Goal: Navigation & Orientation: Find specific page/section

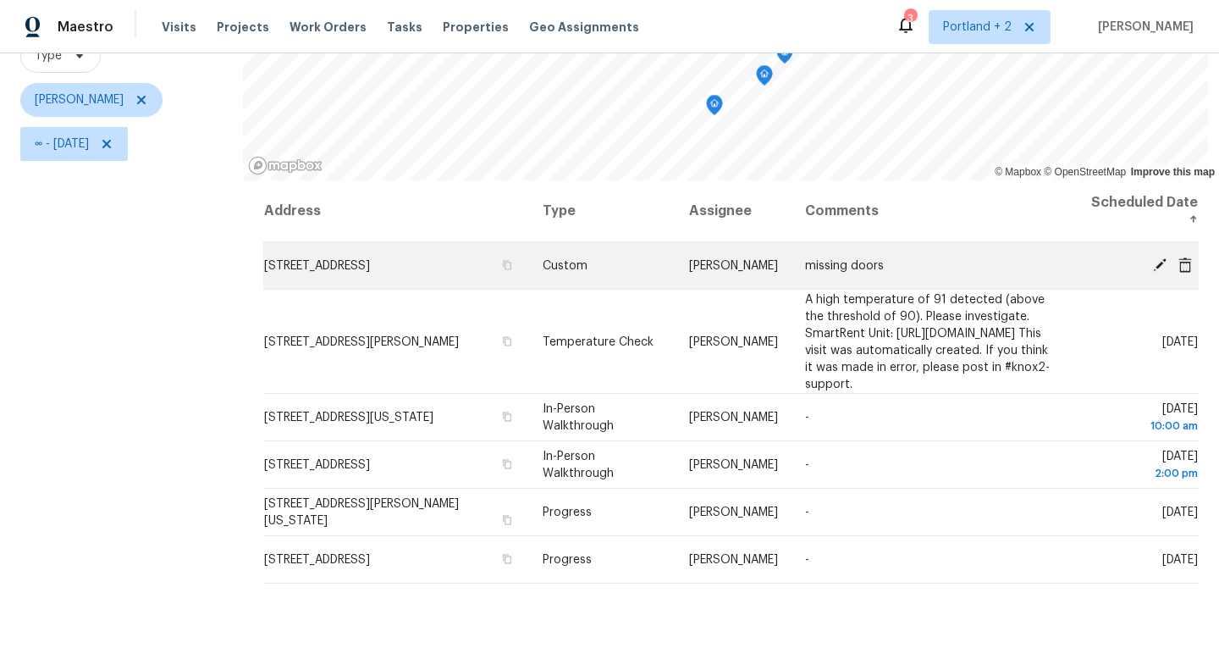
scroll to position [218, 0]
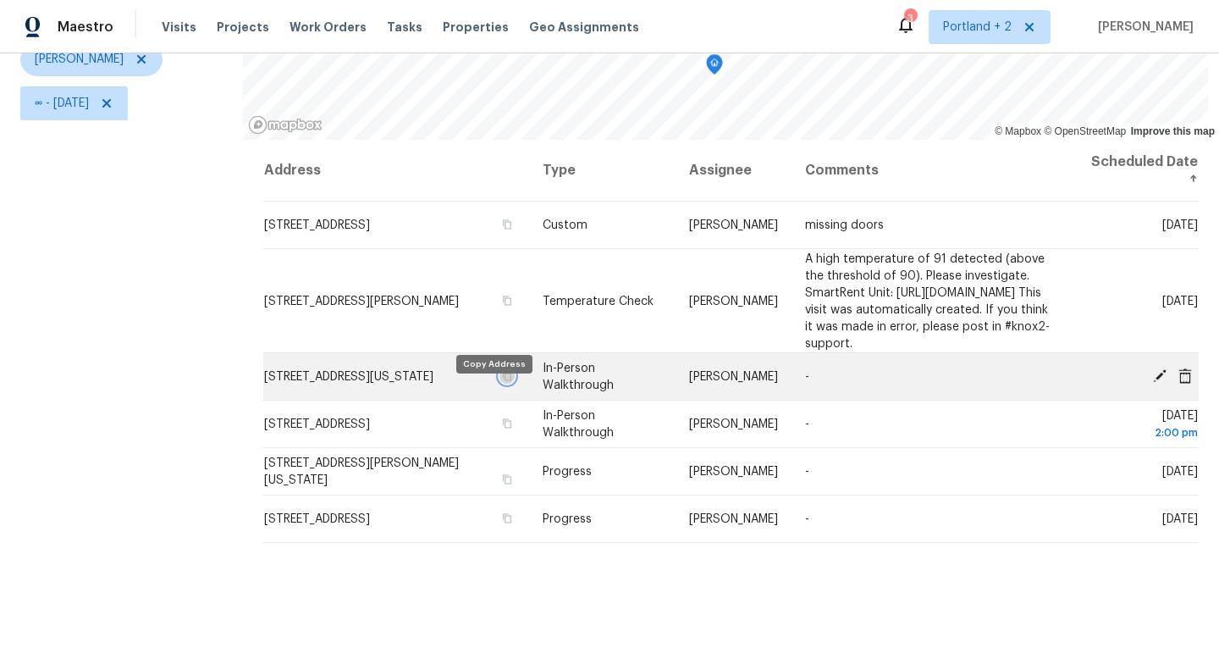
click at [504, 380] on icon "button" at bounding box center [508, 375] width 8 height 9
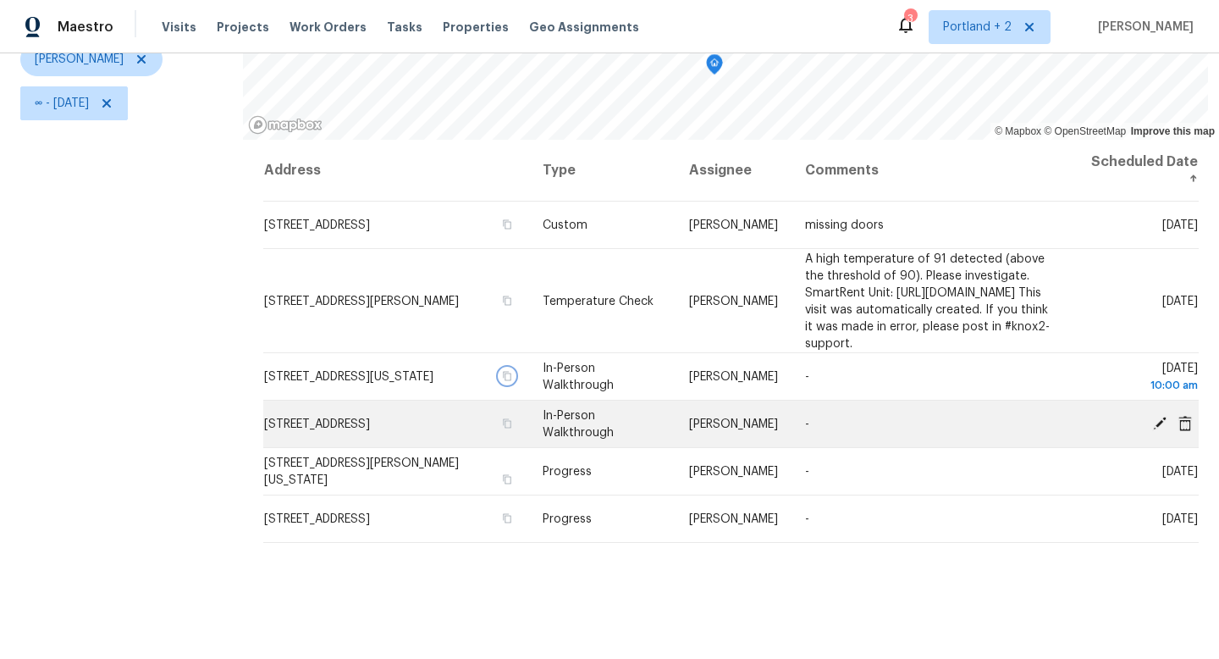
scroll to position [226, 0]
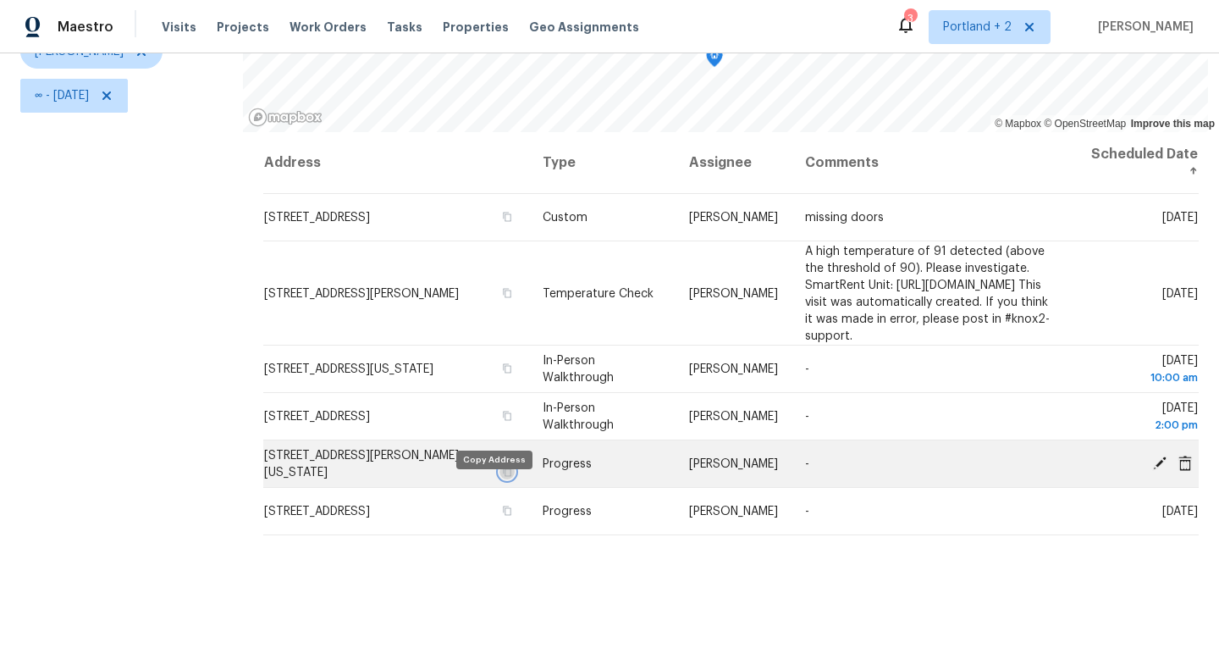
click at [503, 477] on icon "button" at bounding box center [508, 472] width 10 height 10
click at [500, 479] on button "button" at bounding box center [507, 471] width 15 height 15
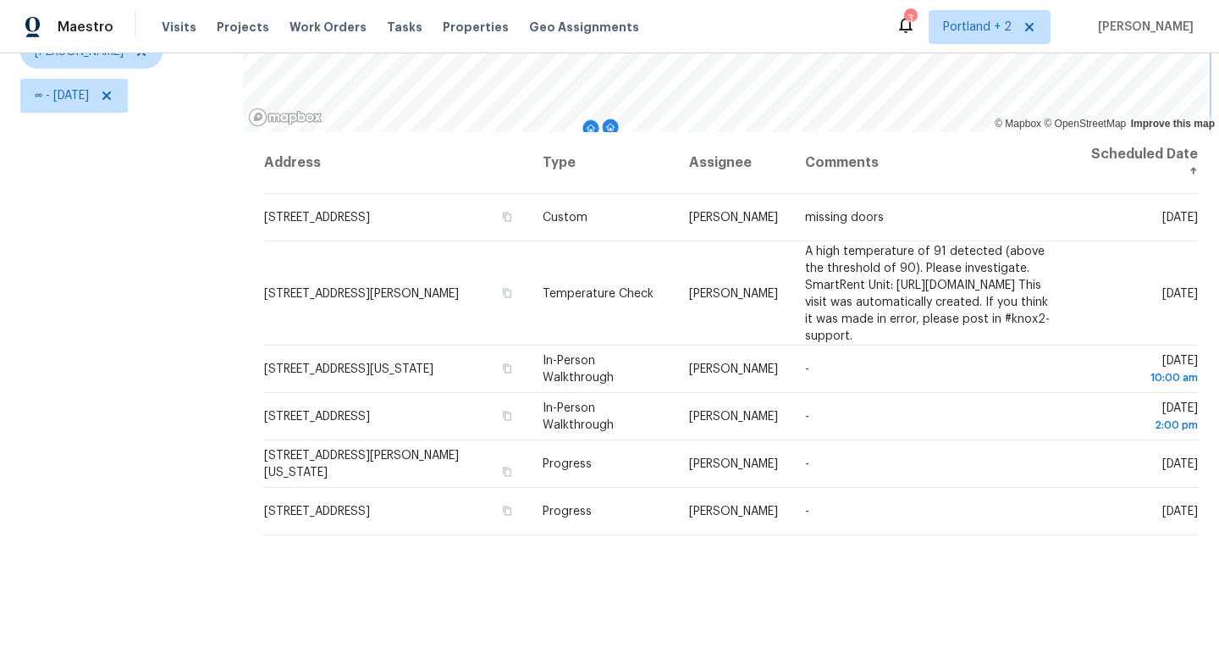
click at [660, 132] on div "© Mapbox © OpenStreetMap Improve this map Address Type Assignee Comments Schedu…" at bounding box center [731, 268] width 976 height 781
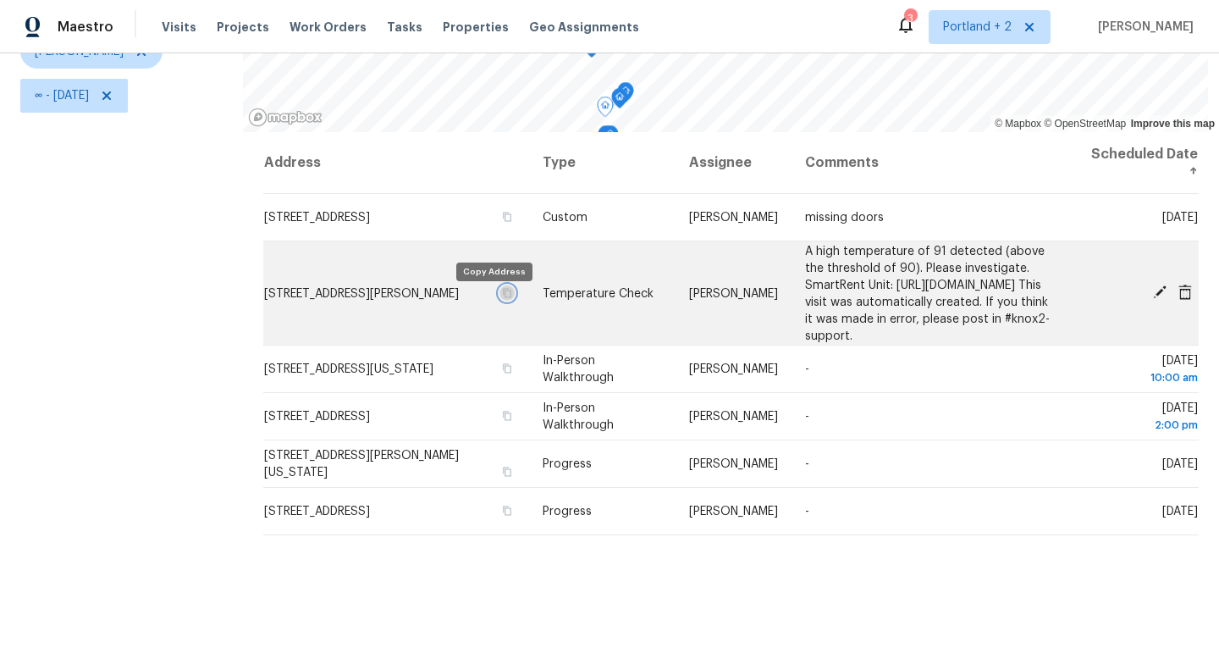
click at [503, 297] on icon "button" at bounding box center [508, 292] width 10 height 10
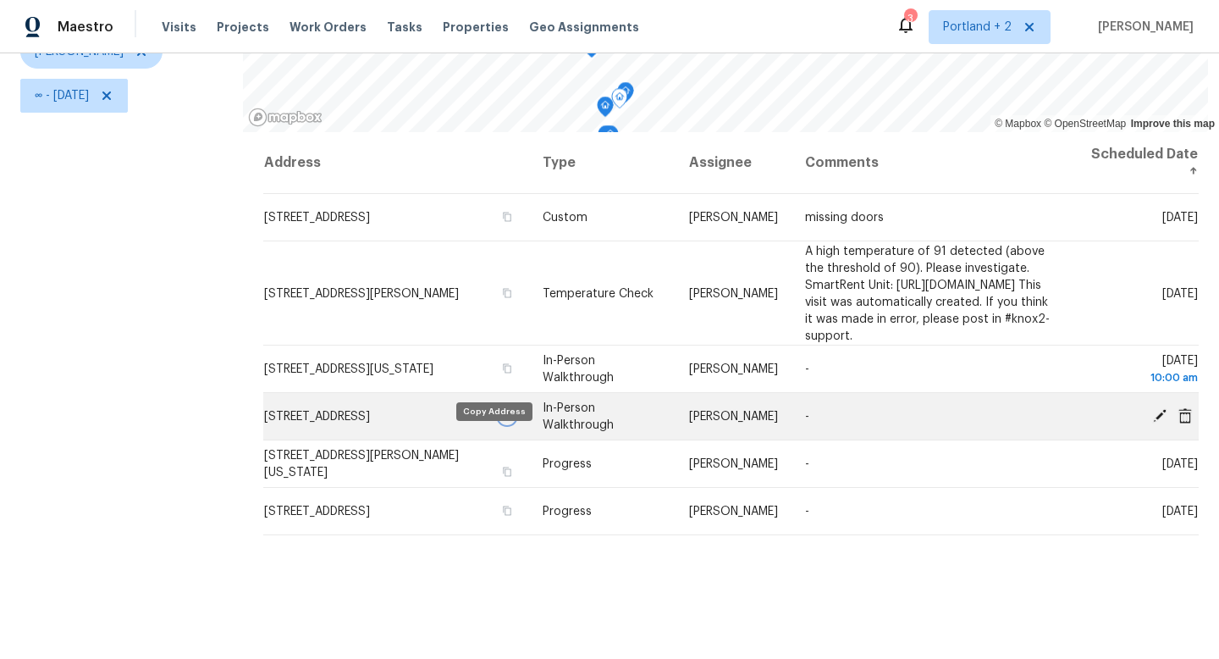
click at [504, 420] on icon "button" at bounding box center [508, 415] width 8 height 9
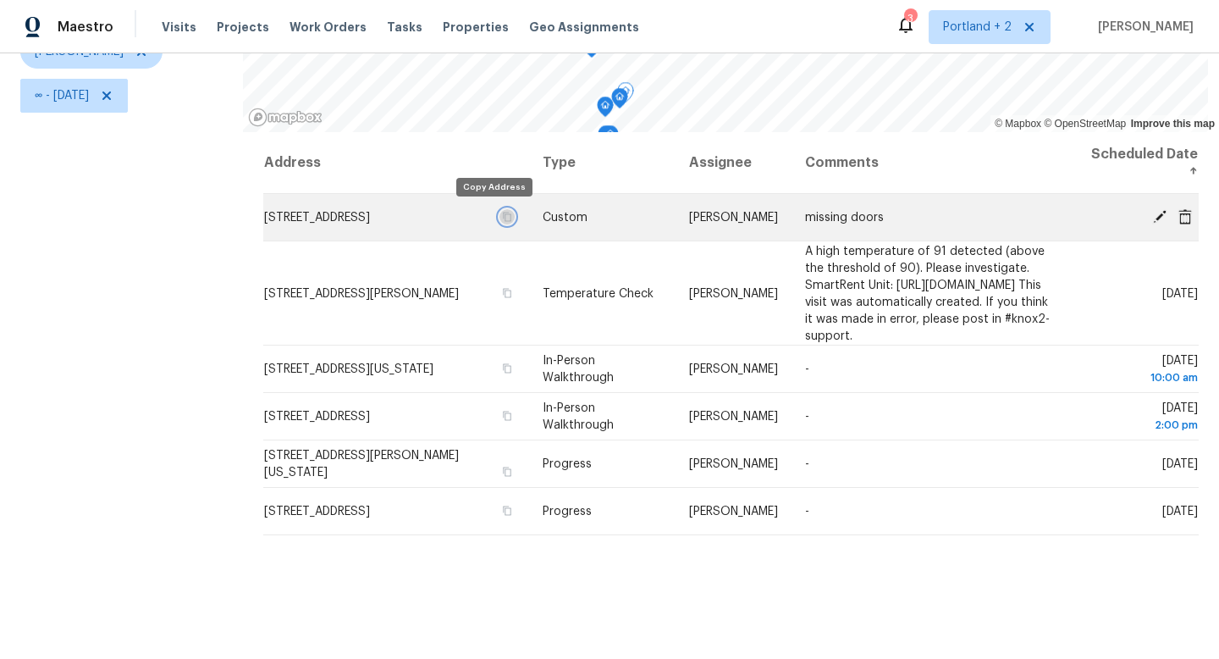
click at [503, 218] on icon "button" at bounding box center [508, 217] width 10 height 10
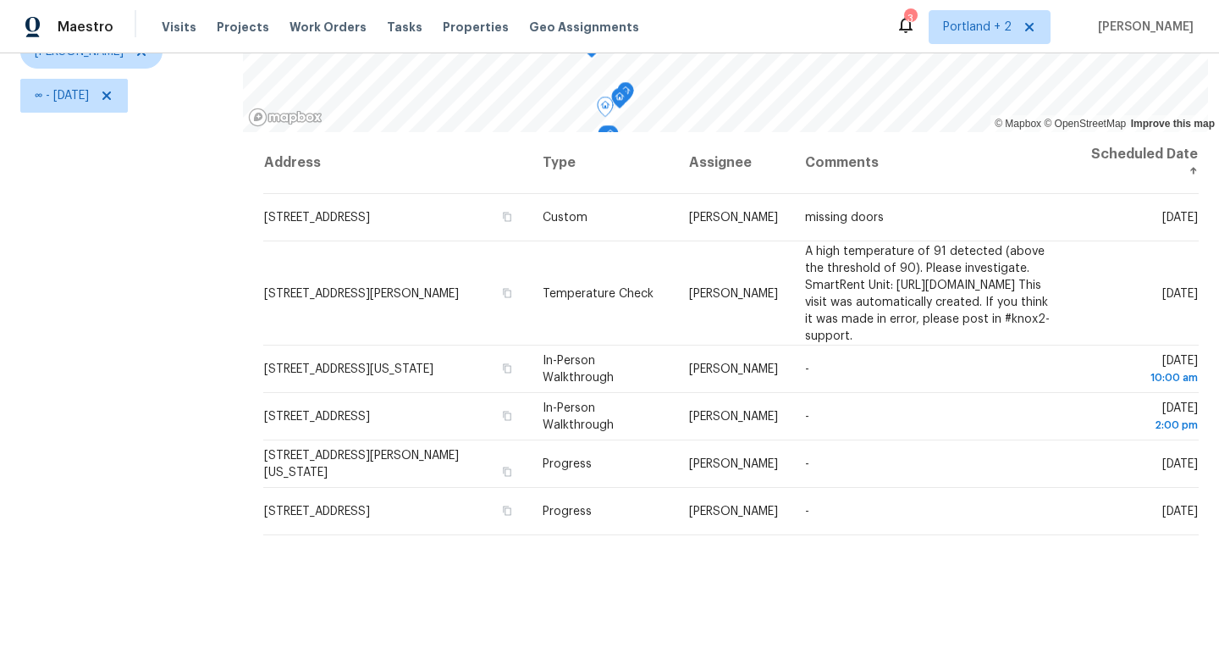
click at [94, 429] on div "Filters Reset ​ Type Karen Mattingley ∞ - Tue, Aug 12" at bounding box center [121, 268] width 243 height 781
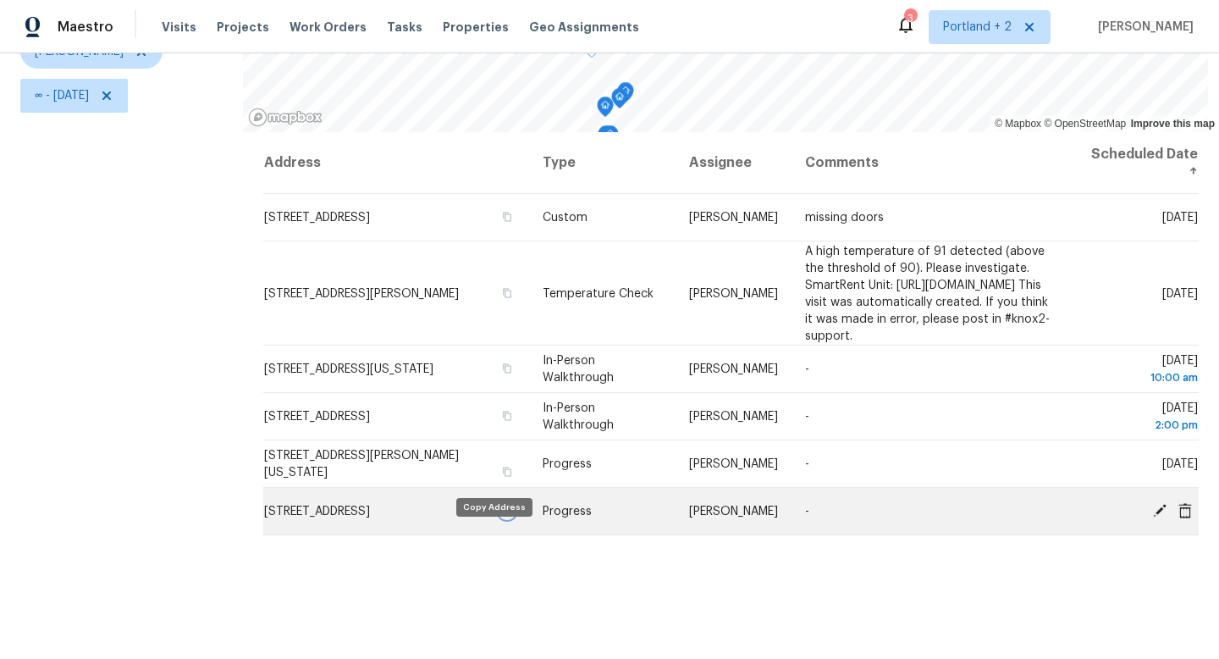
click at [504, 515] on icon "button" at bounding box center [508, 510] width 8 height 9
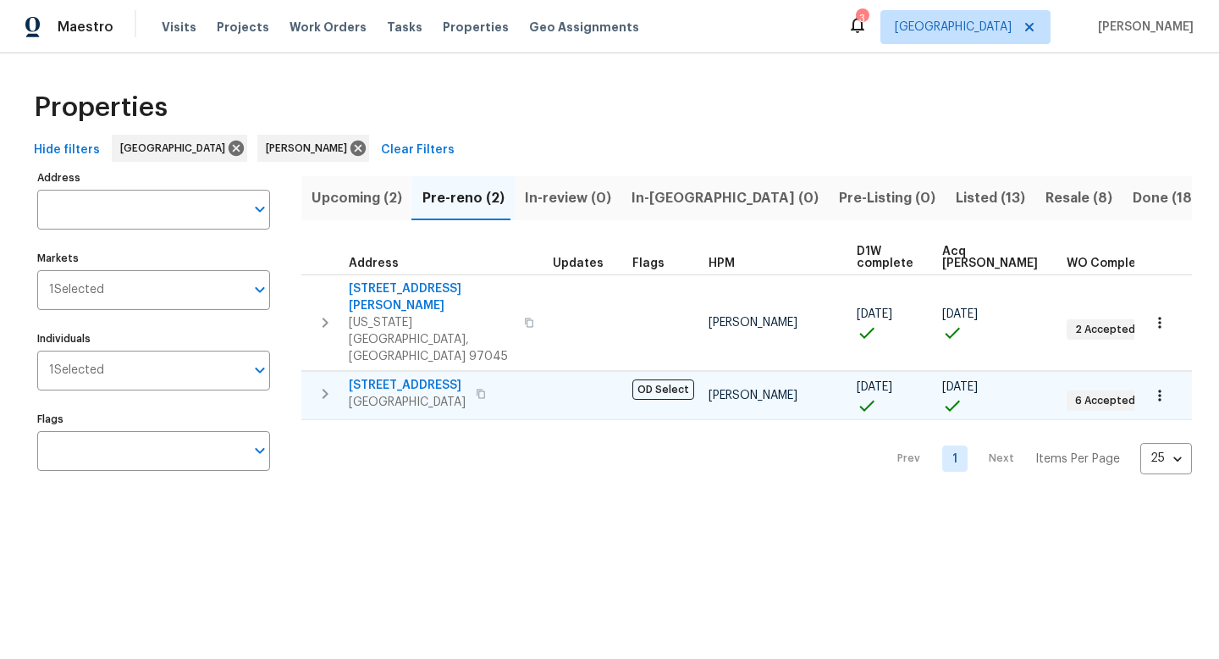
click at [486, 389] on icon "button" at bounding box center [481, 394] width 10 height 10
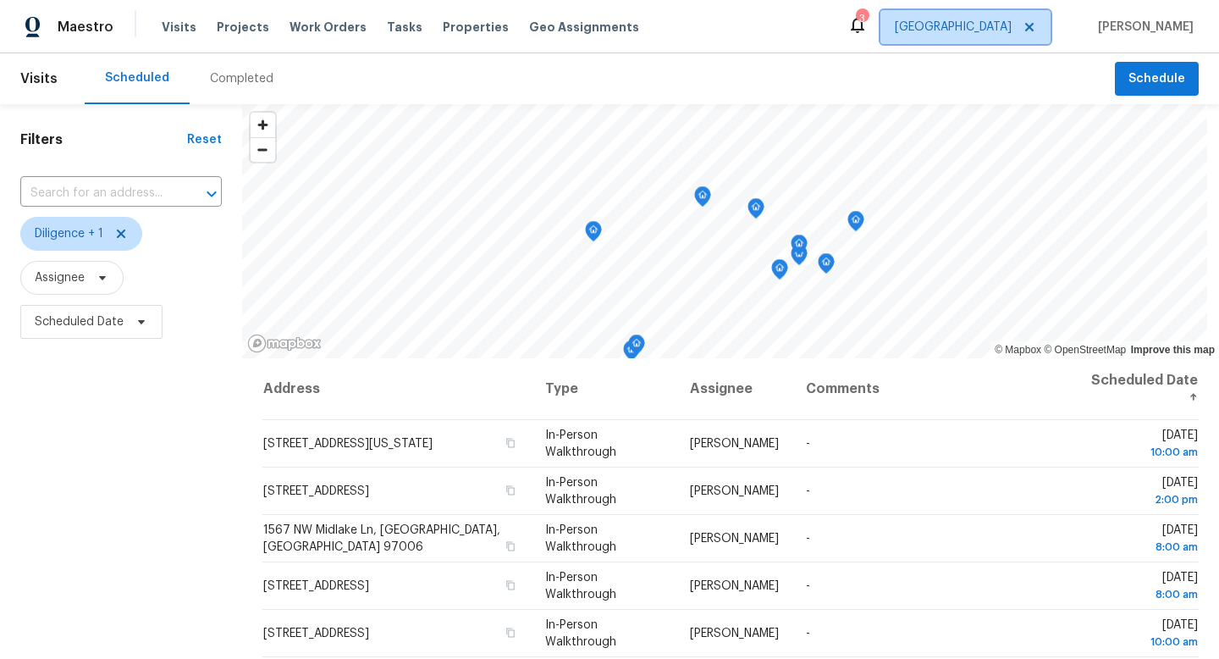
click at [981, 42] on span "[GEOGRAPHIC_DATA]" at bounding box center [966, 27] width 170 height 34
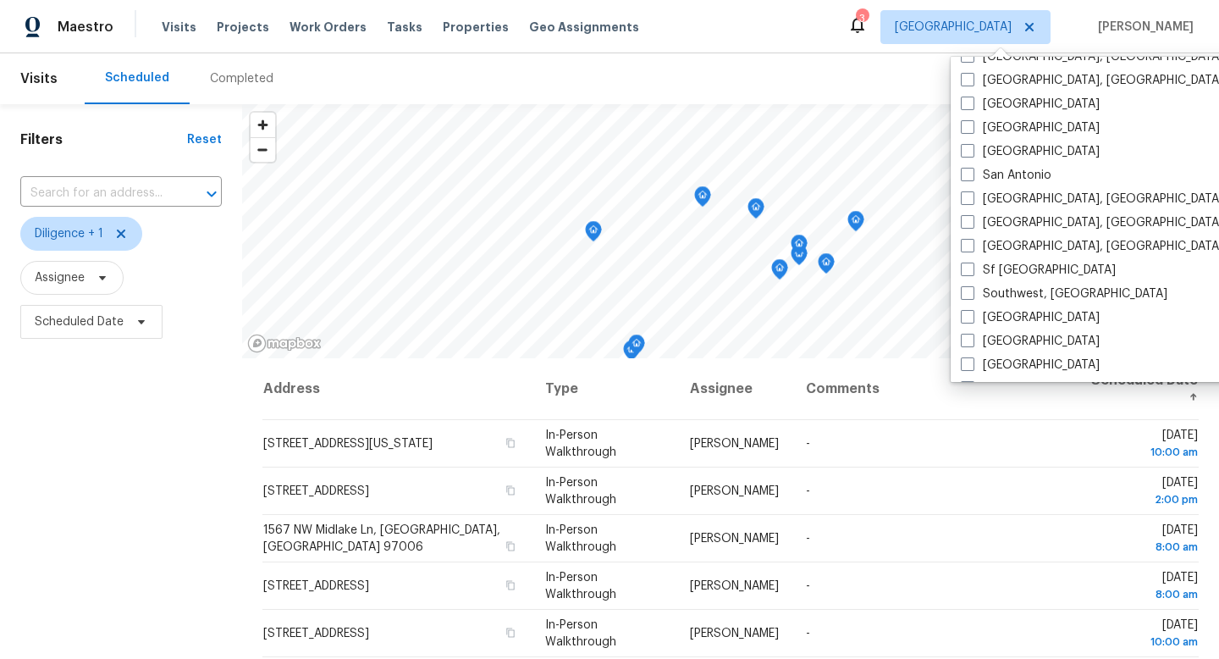
scroll to position [1135, 0]
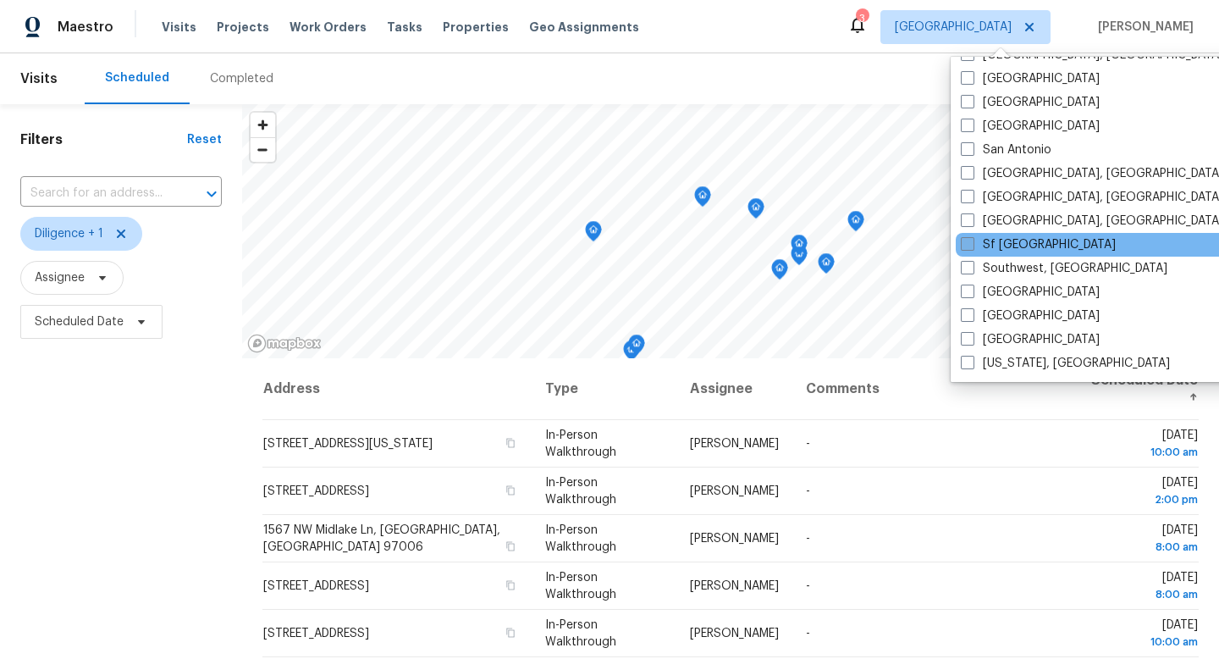
click at [968, 243] on span at bounding box center [968, 244] width 14 height 14
click at [968, 243] on input "Sf Bay Area" at bounding box center [966, 241] width 11 height 11
checkbox input "true"
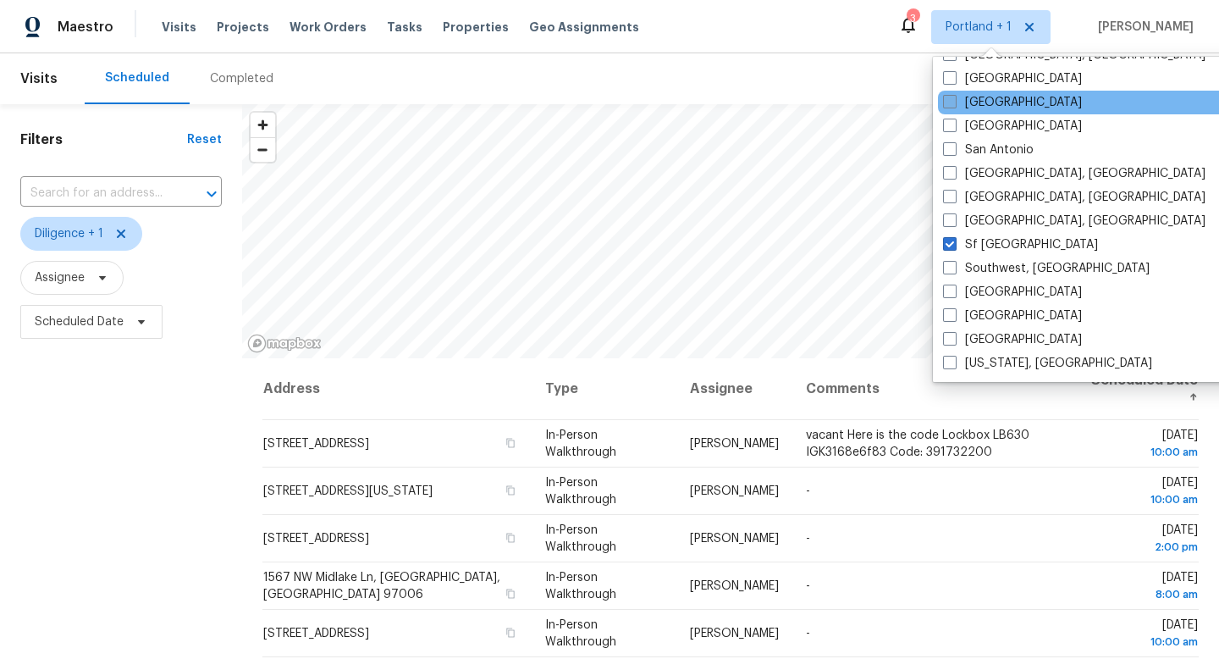
click at [955, 102] on span at bounding box center [950, 102] width 14 height 14
click at [954, 102] on input "Sacramento" at bounding box center [948, 99] width 11 height 11
checkbox input "true"
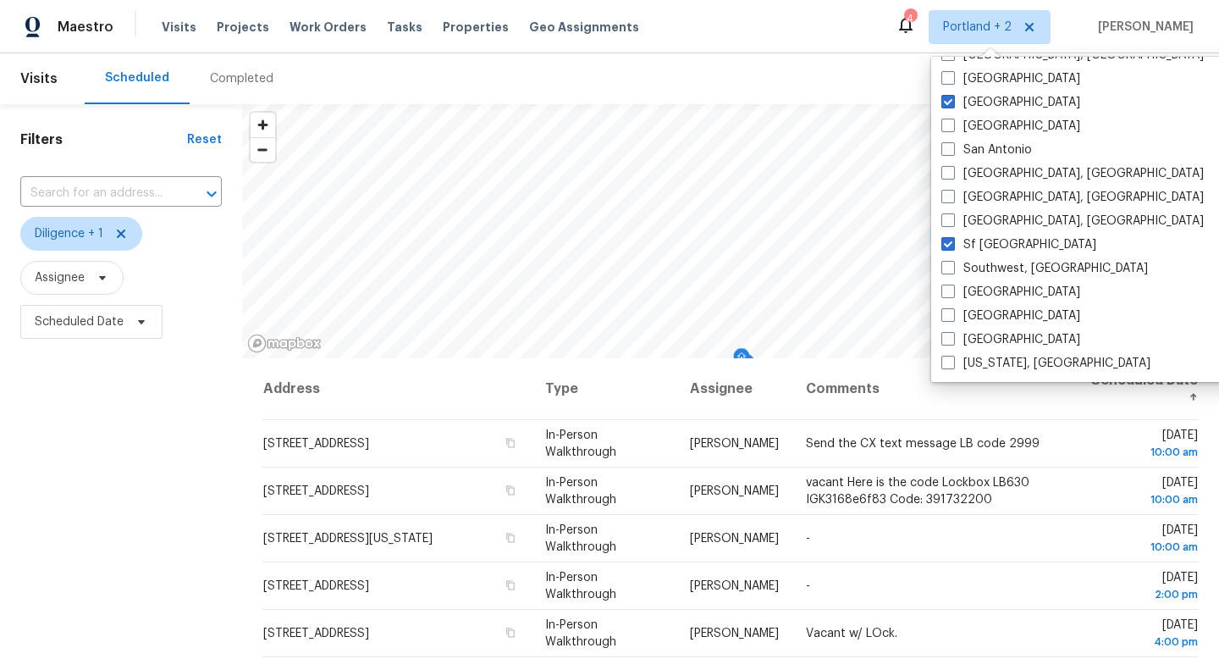
click at [202, 530] on div "Filters Reset ​ Diligence + 1 Assignee Scheduled Date" at bounding box center [121, 494] width 242 height 781
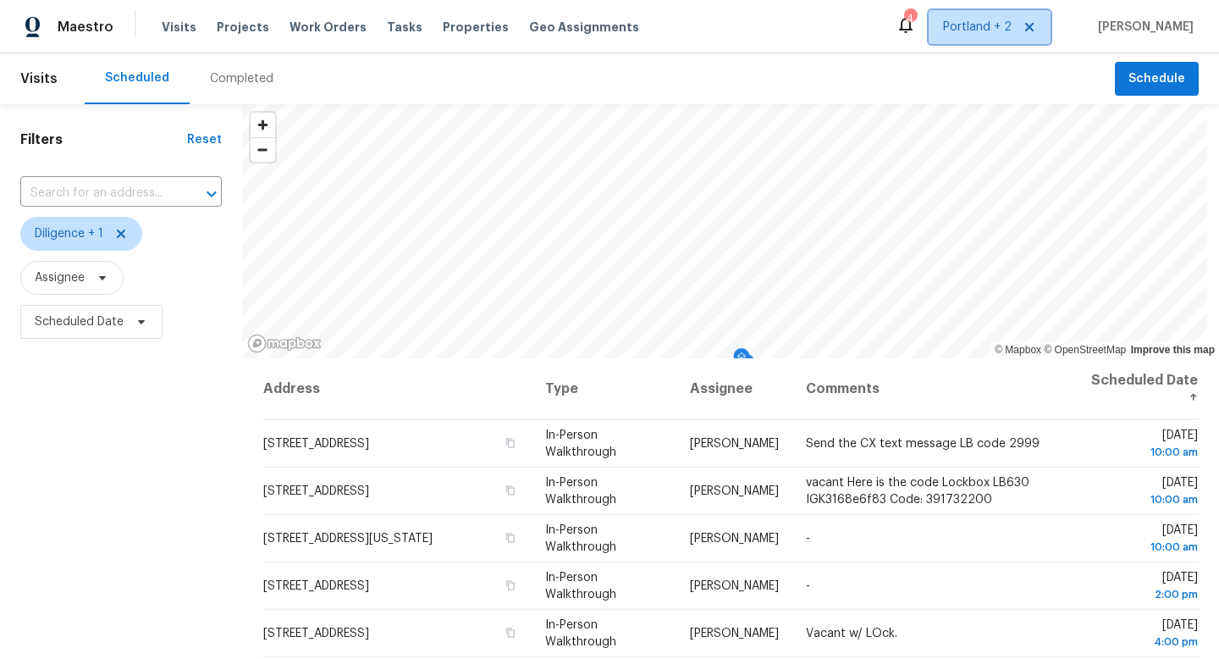
click at [986, 31] on span "Portland + 2" at bounding box center [977, 27] width 69 height 17
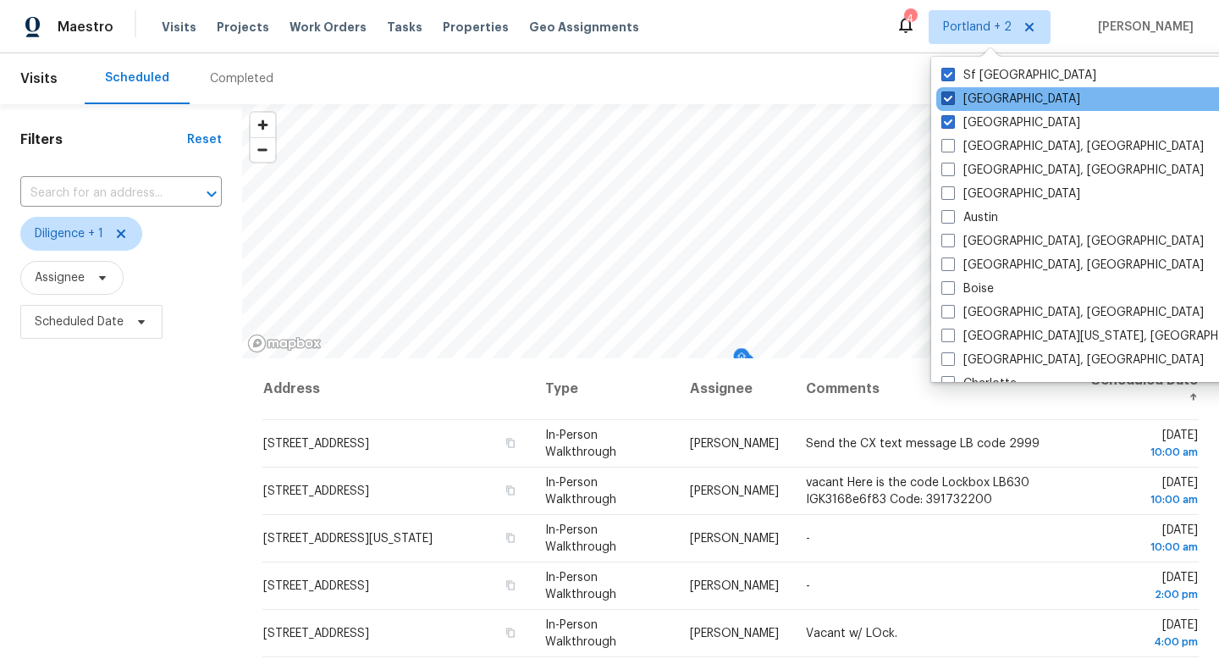
click at [981, 103] on label "Sacramento" at bounding box center [1011, 99] width 139 height 17
click at [953, 102] on input "Sacramento" at bounding box center [947, 96] width 11 height 11
checkbox input "false"
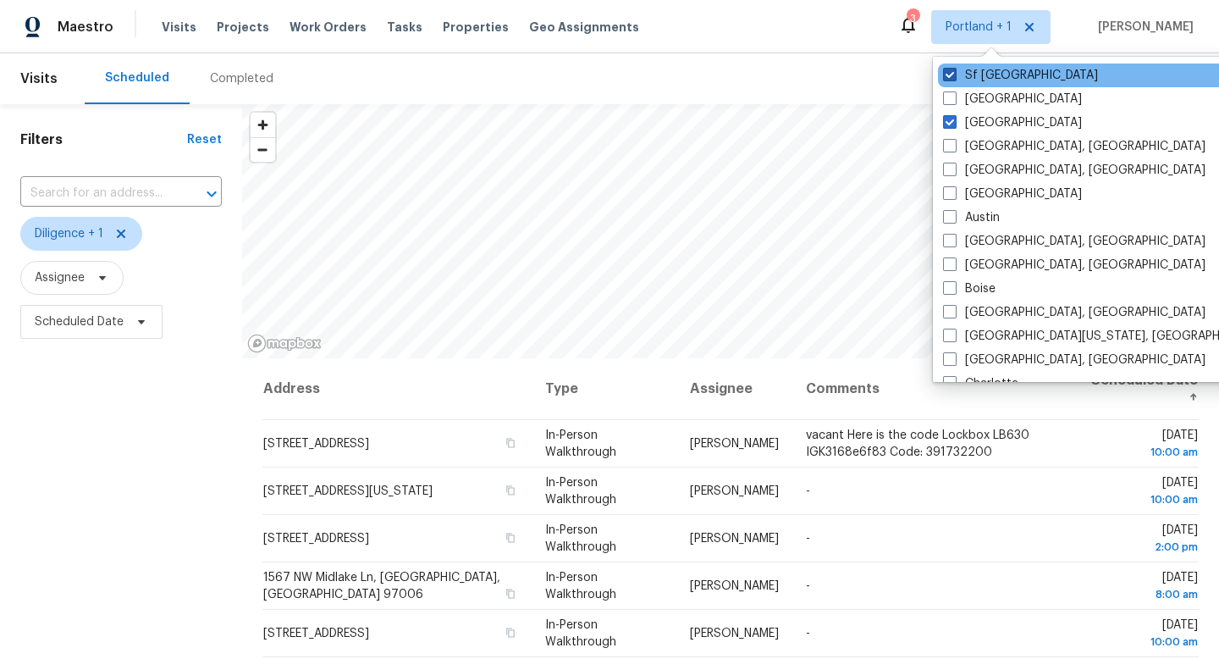
click at [975, 79] on label "Sf Bay Area" at bounding box center [1020, 75] width 155 height 17
click at [954, 78] on input "Sf Bay Area" at bounding box center [948, 72] width 11 height 11
checkbox input "false"
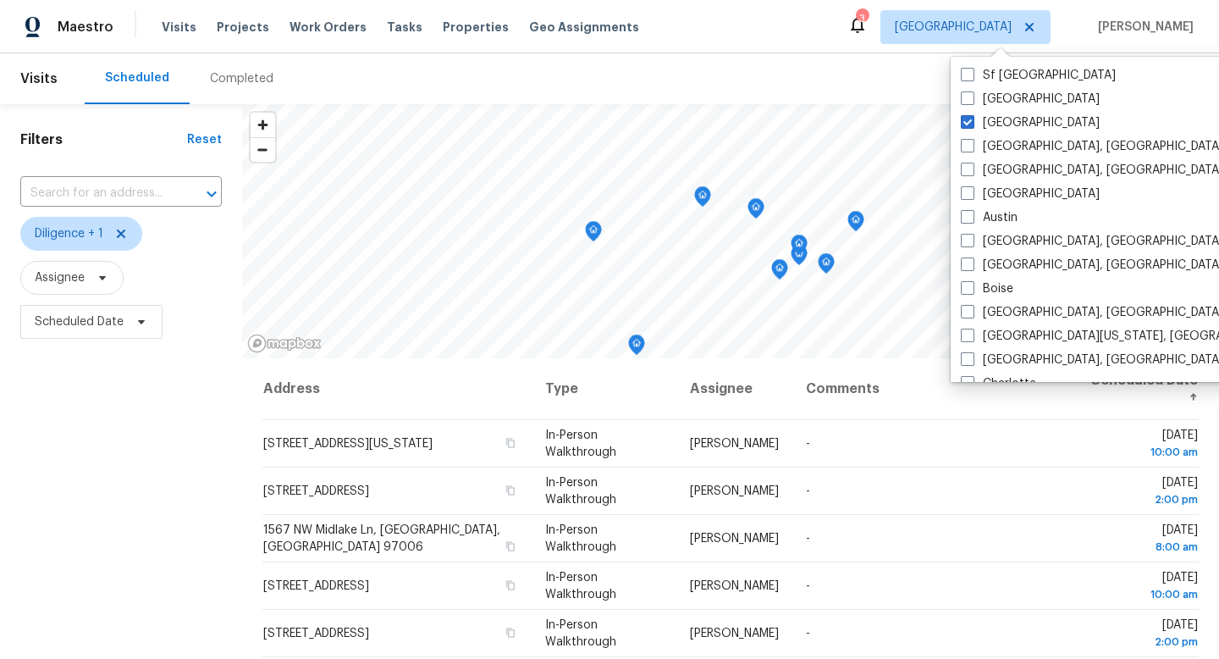
click at [86, 462] on div "Filters Reset ​ Diligence + 1 Assignee Scheduled Date" at bounding box center [121, 494] width 242 height 781
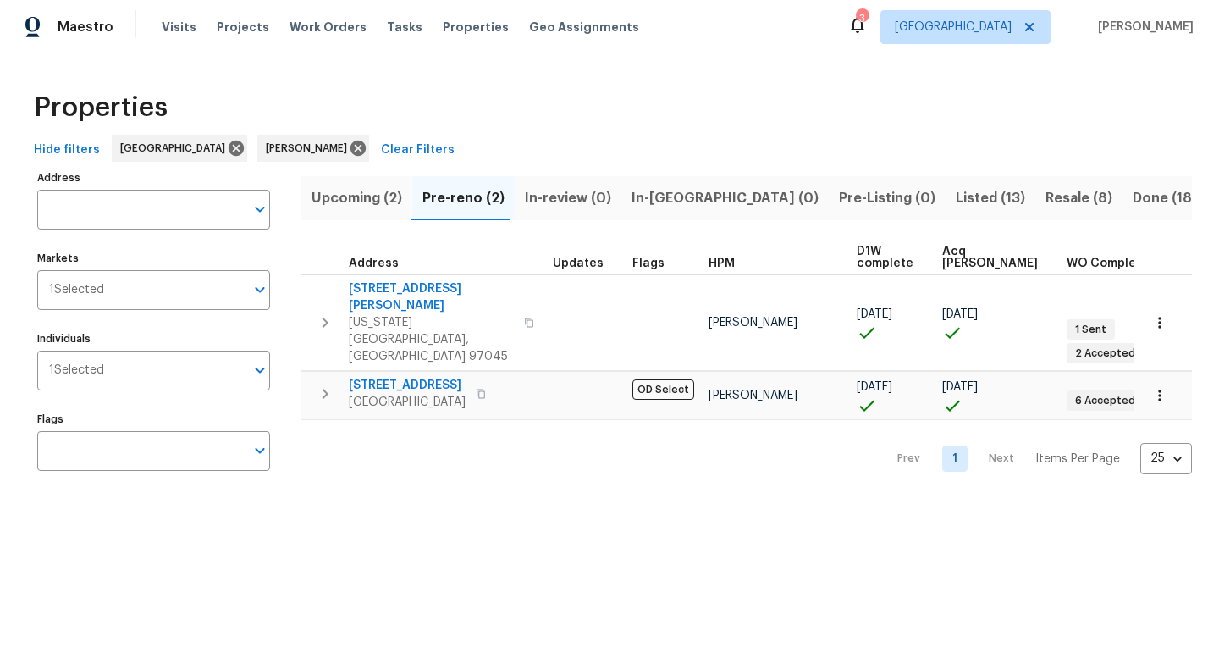
click at [1046, 201] on span "Resale (8)" at bounding box center [1079, 198] width 67 height 24
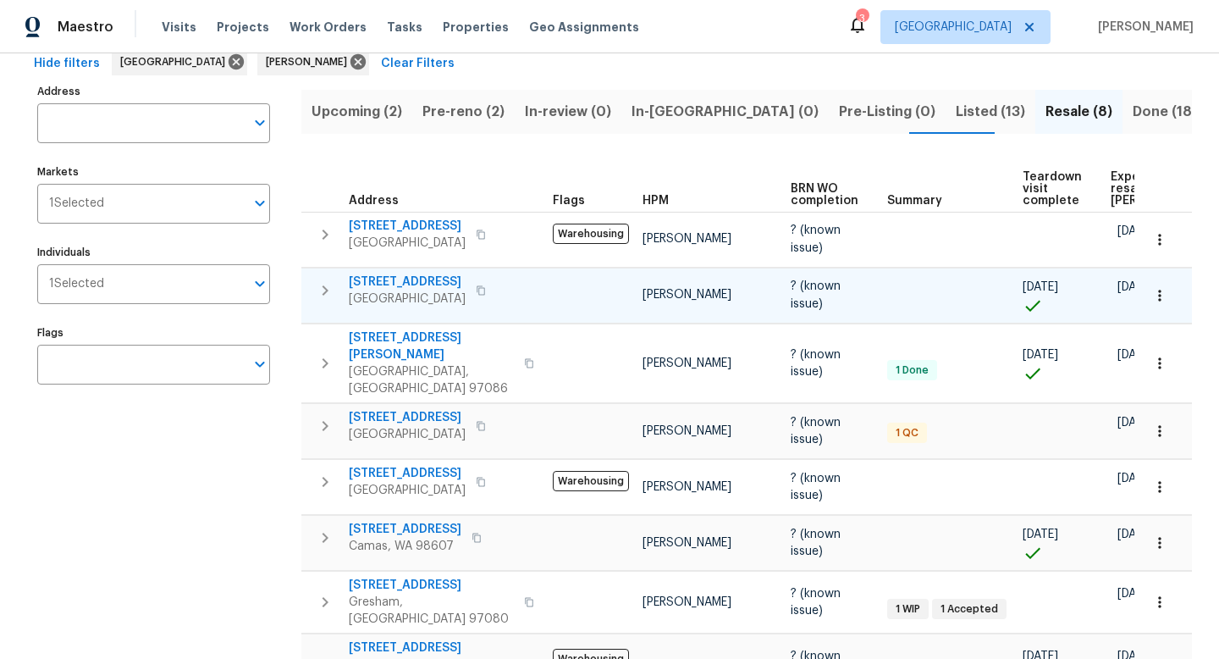
scroll to position [142, 0]
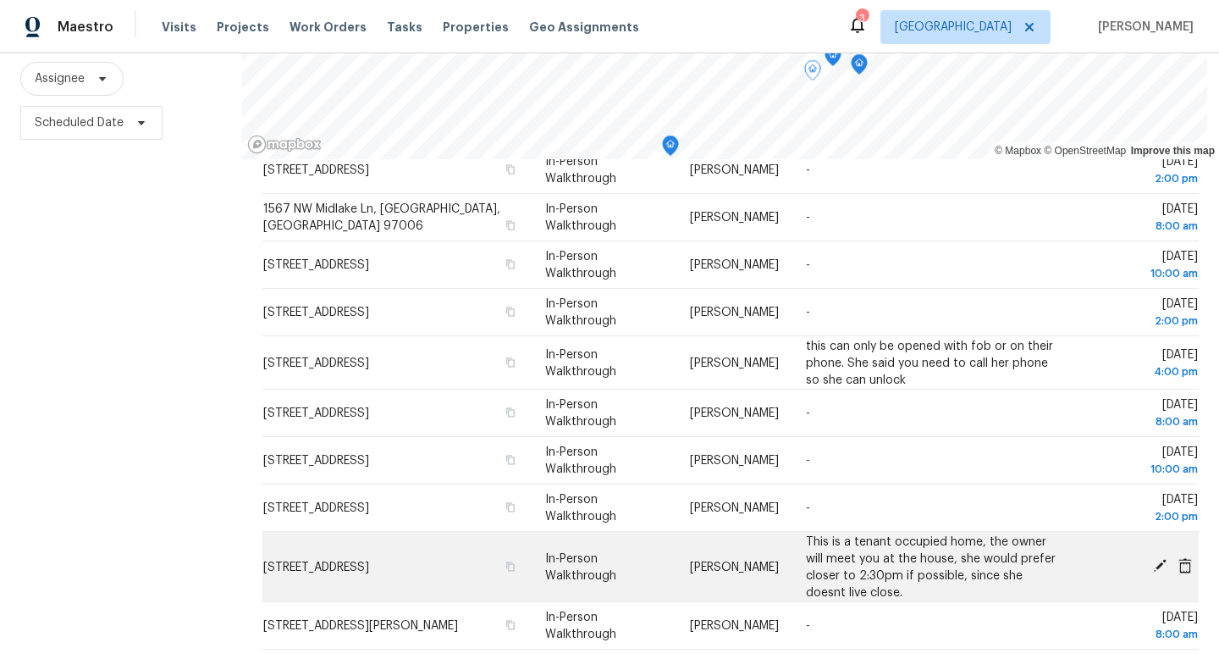
scroll to position [146, 0]
